Goal: Task Accomplishment & Management: Manage account settings

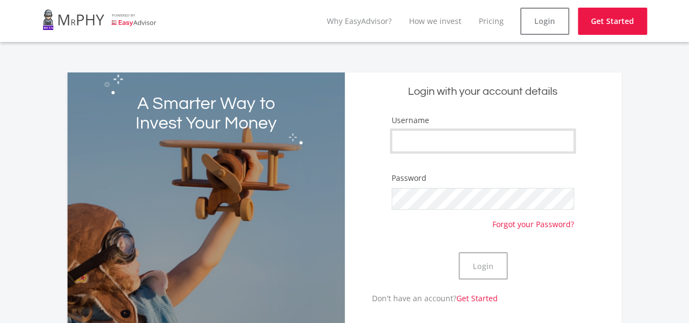
click at [435, 140] on input "Username" at bounding box center [483, 141] width 183 height 22
type input "OtshepegileSabathaMaja"
click at [486, 268] on button "Login" at bounding box center [483, 265] width 49 height 27
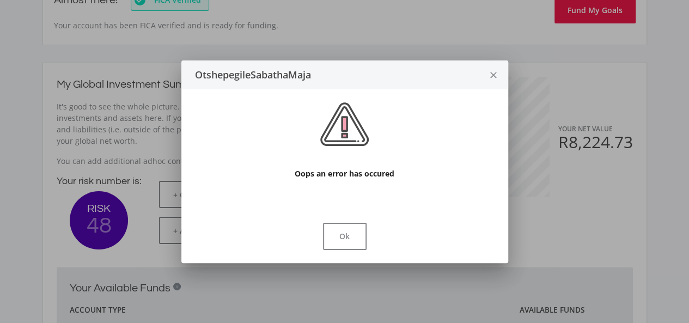
click at [374, 150] on div at bounding box center [345, 132] width 301 height 60
click at [493, 78] on icon "close" at bounding box center [493, 75] width 11 height 29
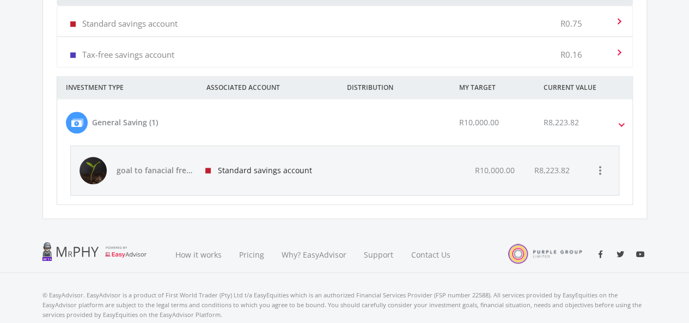
scroll to position [556, 0]
click at [391, 168] on div at bounding box center [394, 170] width 110 height 49
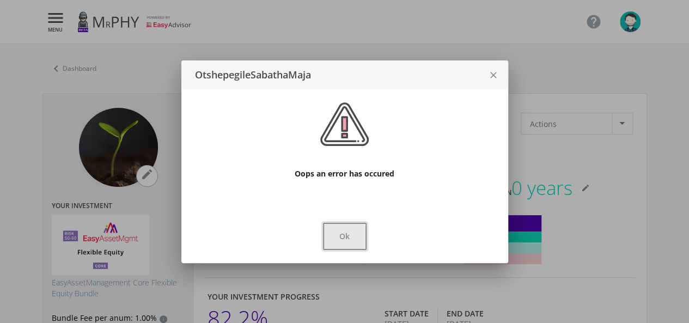
click at [351, 233] on button "Ok" at bounding box center [345, 236] width 44 height 27
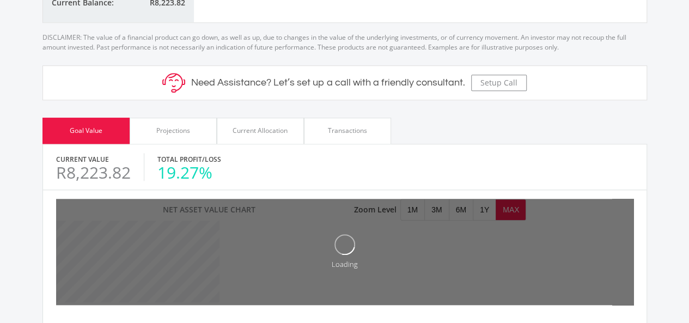
scroll to position [389, 0]
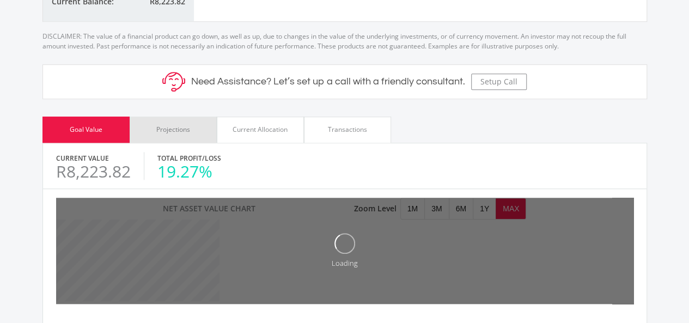
click at [192, 128] on div "Projections" at bounding box center [173, 130] width 87 height 26
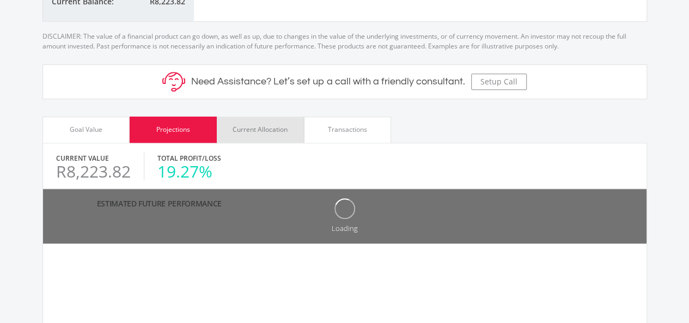
click at [278, 136] on div "Current Allocation" at bounding box center [260, 130] width 87 height 26
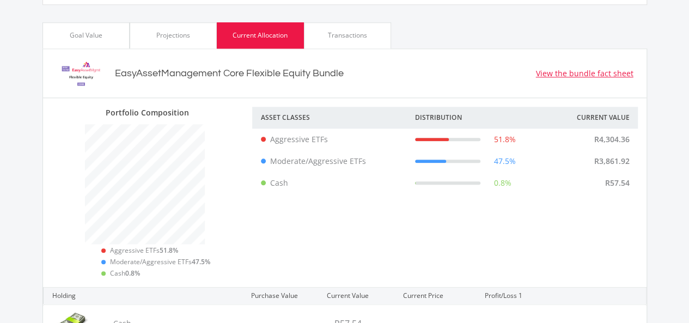
scroll to position [483, 0]
click at [284, 140] on div "Aggressive ETFs" at bounding box center [294, 139] width 67 height 11
click at [434, 134] on div "51.8%" at bounding box center [465, 139] width 100 height 11
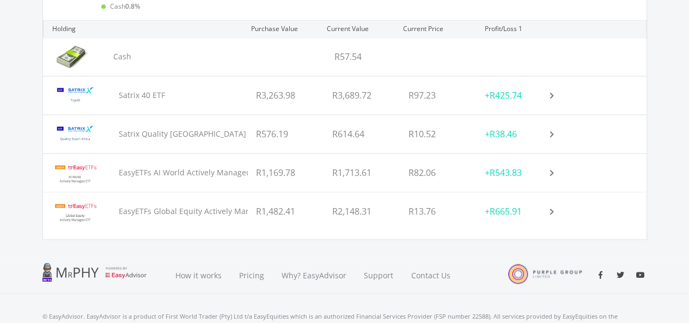
scroll to position [751, 0]
click at [189, 203] on div "EasyETFs Global Equity Actively Managed ETF" at bounding box center [145, 210] width 205 height 38
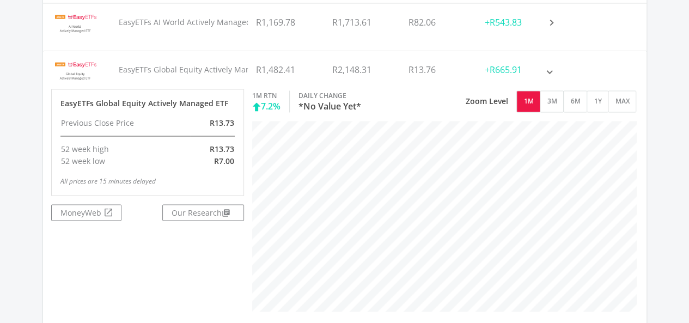
scroll to position [222, 386]
click at [554, 104] on button "3M" at bounding box center [552, 101] width 24 height 22
click at [578, 91] on button "6M" at bounding box center [576, 101] width 24 height 22
click at [603, 99] on button "1Y" at bounding box center [598, 101] width 22 height 22
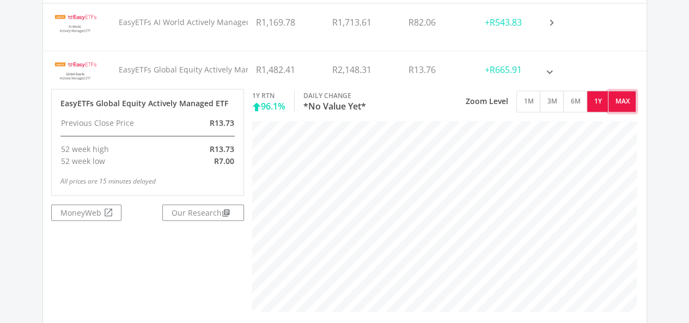
click at [616, 105] on button "MAX" at bounding box center [622, 101] width 28 height 22
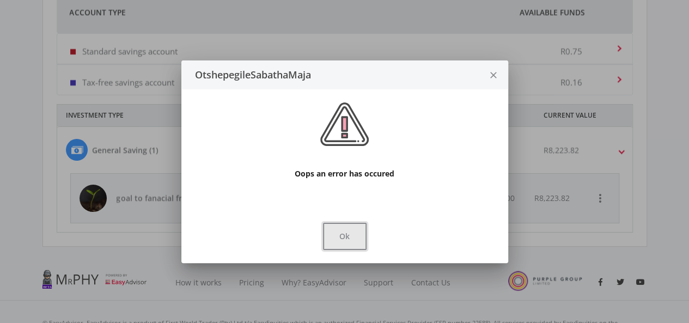
click at [331, 238] on button "Ok" at bounding box center [345, 236] width 44 height 27
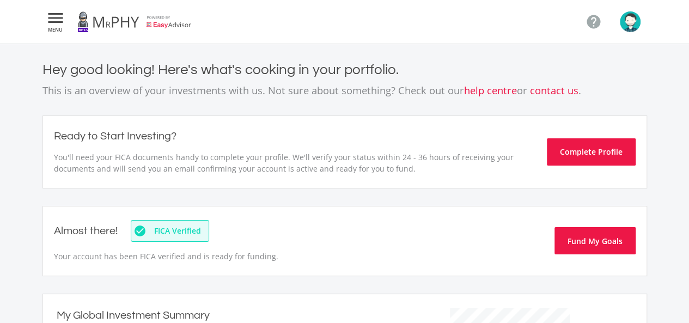
scroll to position [528, 0]
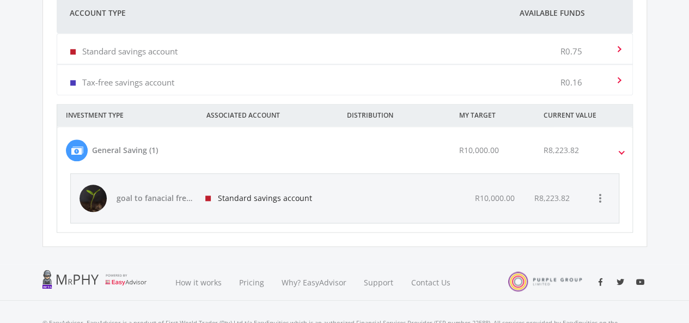
click at [353, 186] on div at bounding box center [394, 198] width 110 height 49
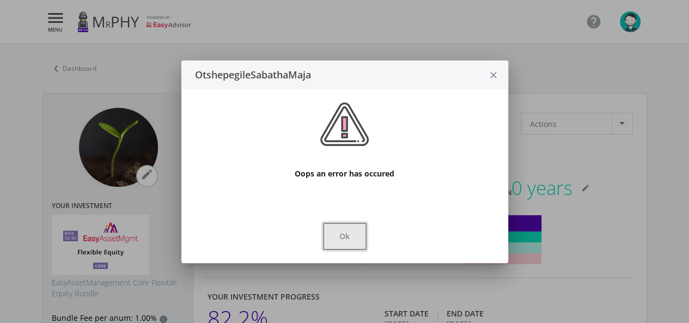
click at [349, 239] on button "Ok" at bounding box center [345, 236] width 44 height 27
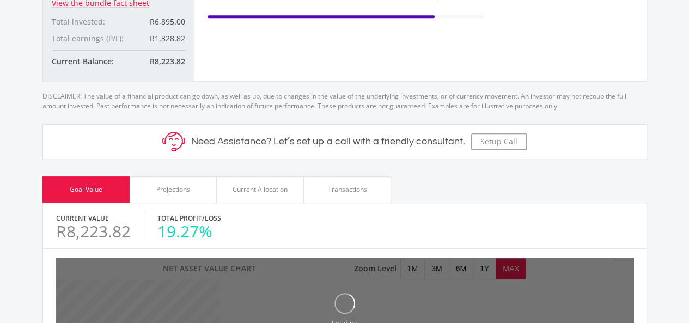
scroll to position [331, 0]
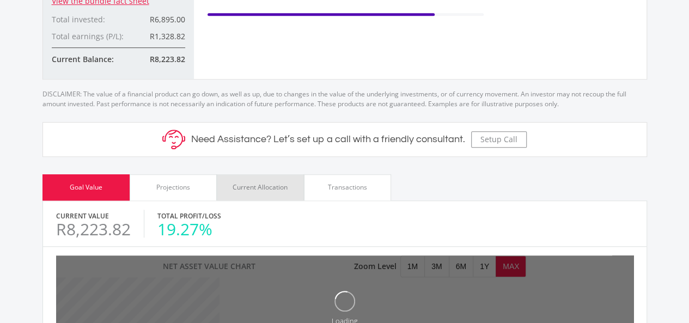
click at [273, 183] on div "Current Allocation" at bounding box center [260, 188] width 55 height 10
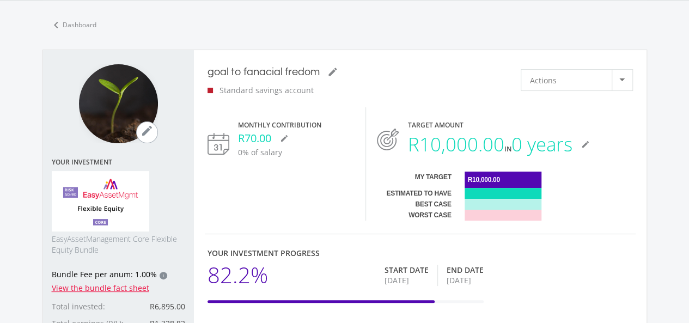
scroll to position [0, 0]
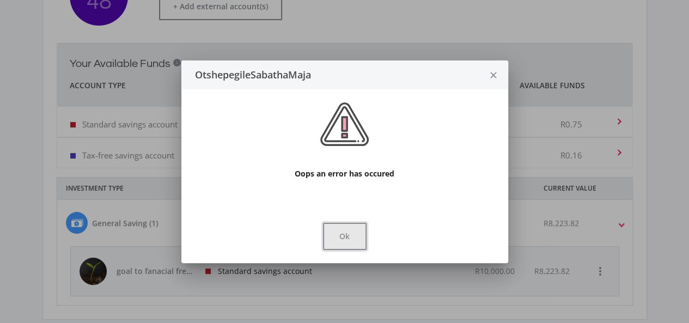
click at [365, 237] on button "Ok" at bounding box center [345, 236] width 44 height 27
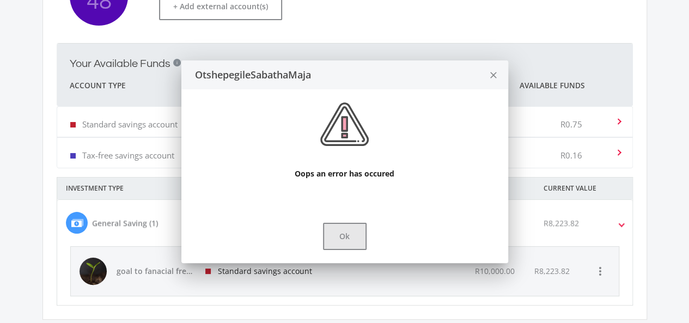
scroll to position [455, 0]
